Goal: Information Seeking & Learning: Learn about a topic

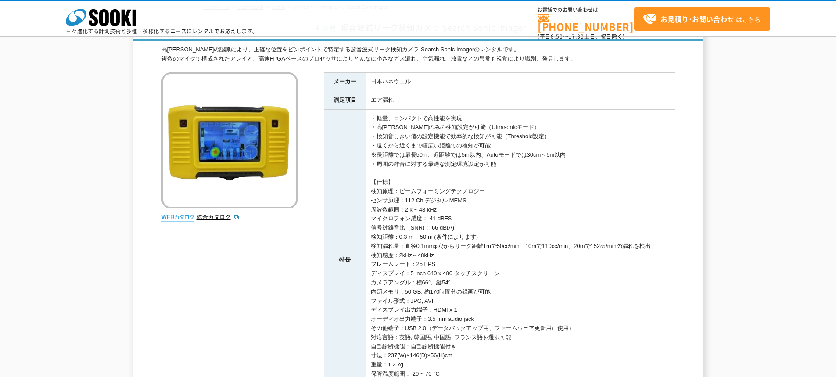
scroll to position [44, 0]
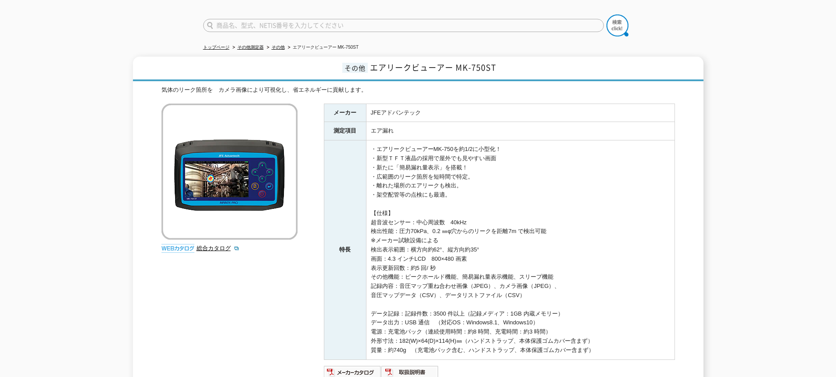
scroll to position [44, 0]
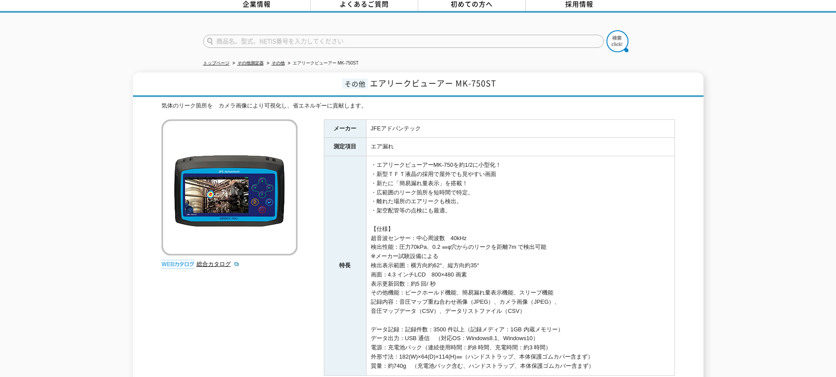
click at [782, 55] on div "トップページ その他測定器 その他 エアリークビューアー MK-750ST その他 エアリークビューアー MK-750ST 気体のリーク箇所を　カメラ画像によ…" at bounding box center [418, 227] width 836 height 428
click at [791, 59] on div "トップページ その他測定器 その他 エアリークビューアー MK-750ST その他 エアリークビューアー MK-750ST 気体のリーク箇所を　カメラ画像によ…" at bounding box center [418, 227] width 836 height 428
click at [779, 56] on div "トップページ その他測定器 その他 エアリークビューアー MK-750ST その他 エアリークビューアー MK-750ST 気体のリーク箇所を　カメラ画像によ…" at bounding box center [418, 227] width 836 height 428
click at [760, 176] on div "その他 エアリークビューアー MK-750ST 気体のリーク箇所を　カメラ画像により可視化し、省エネルギーに貢献します。 総合カタログ メーカー JFEアドバ…" at bounding box center [418, 252] width 836 height 360
